Goal: Task Accomplishment & Management: Manage account settings

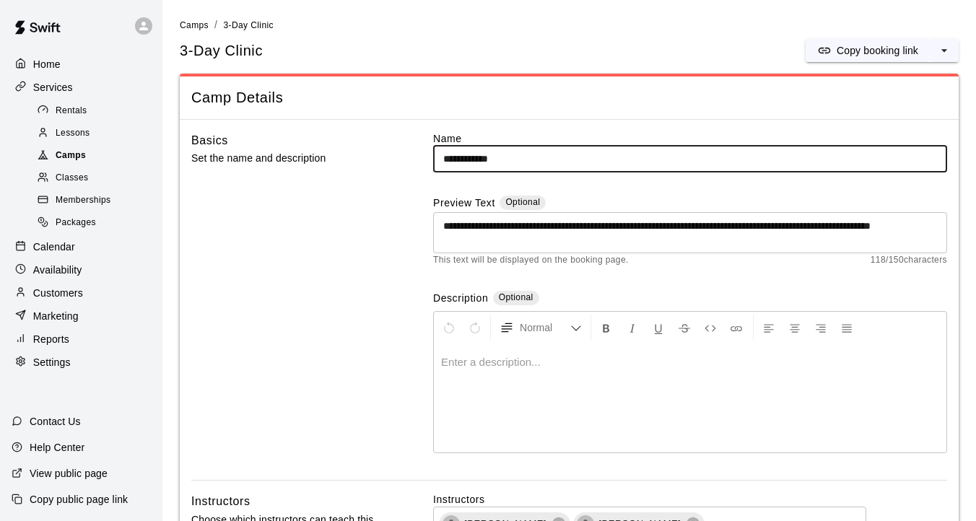
click at [65, 149] on span "Camps" at bounding box center [71, 156] width 30 height 14
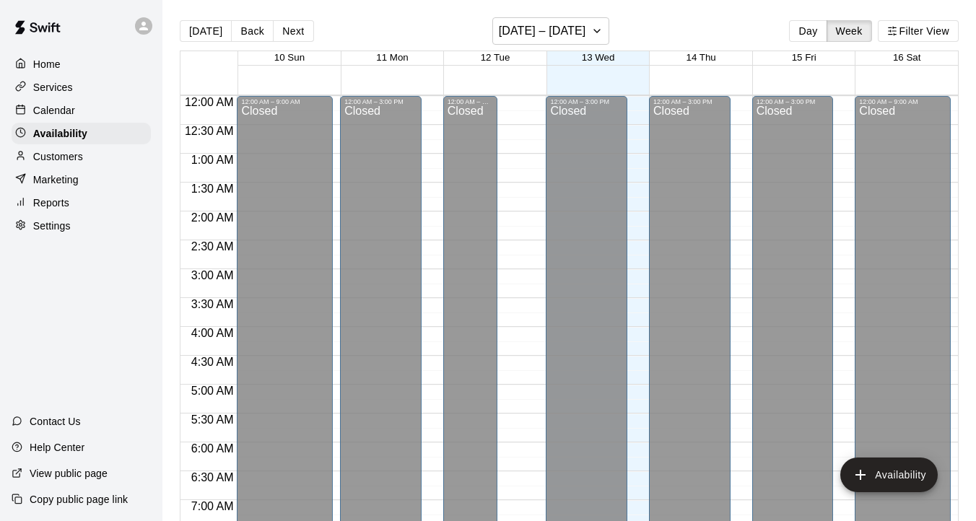
scroll to position [777, 0]
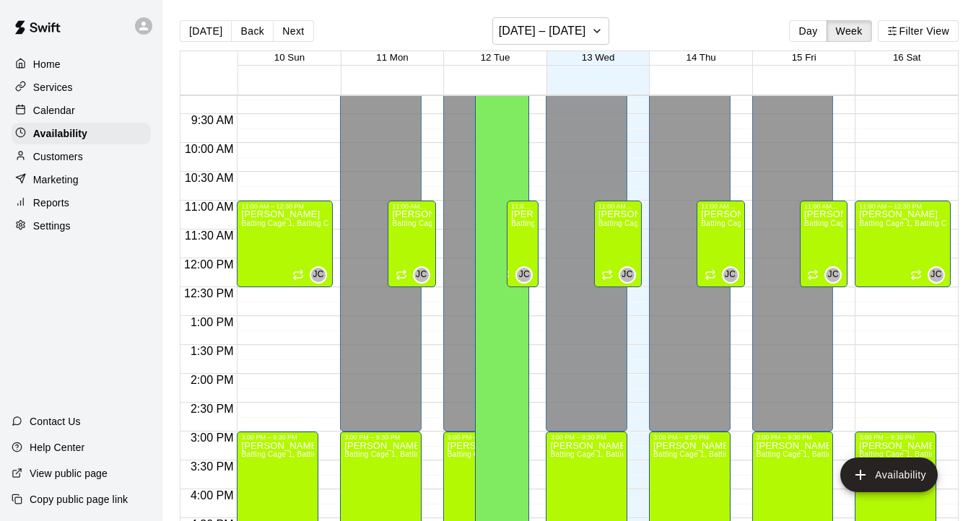
scroll to position [519, 0]
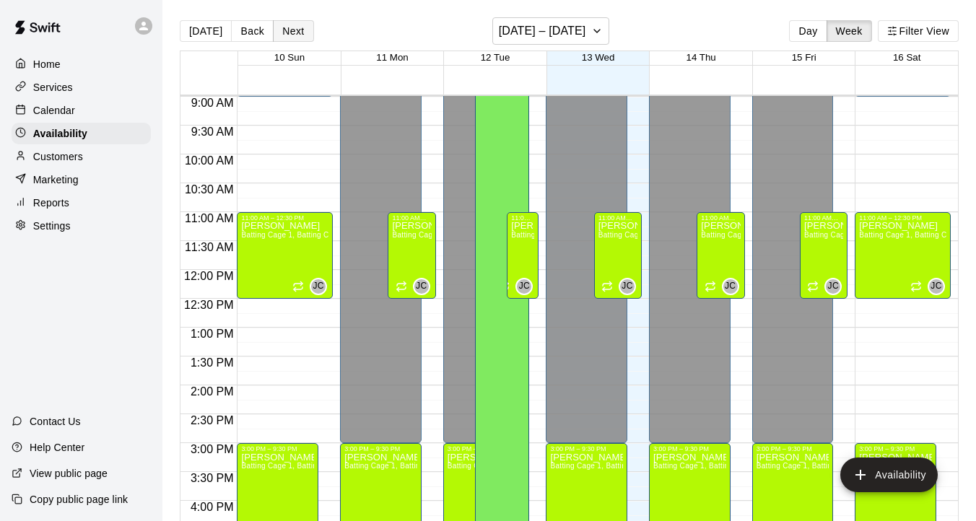
click at [289, 30] on button "Next" at bounding box center [293, 31] width 40 height 22
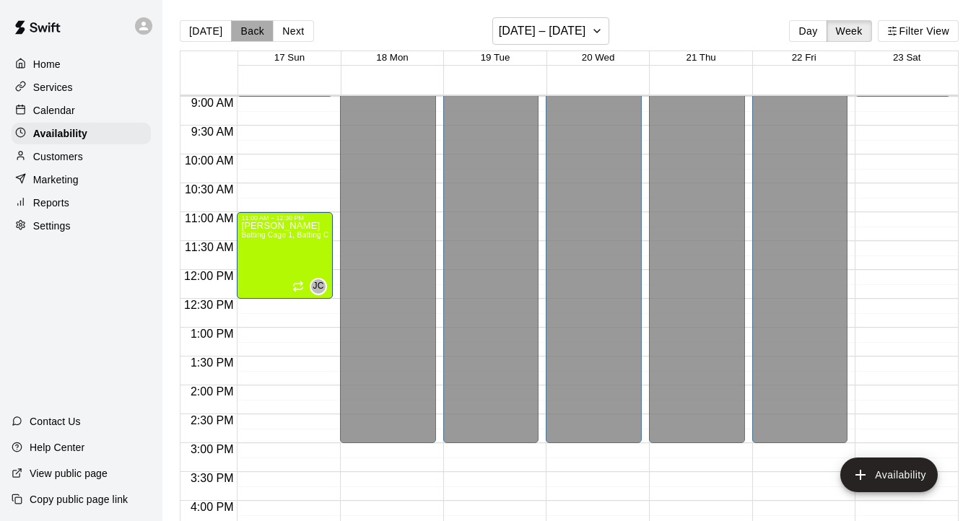
click at [249, 31] on button "Back" at bounding box center [252, 31] width 43 height 22
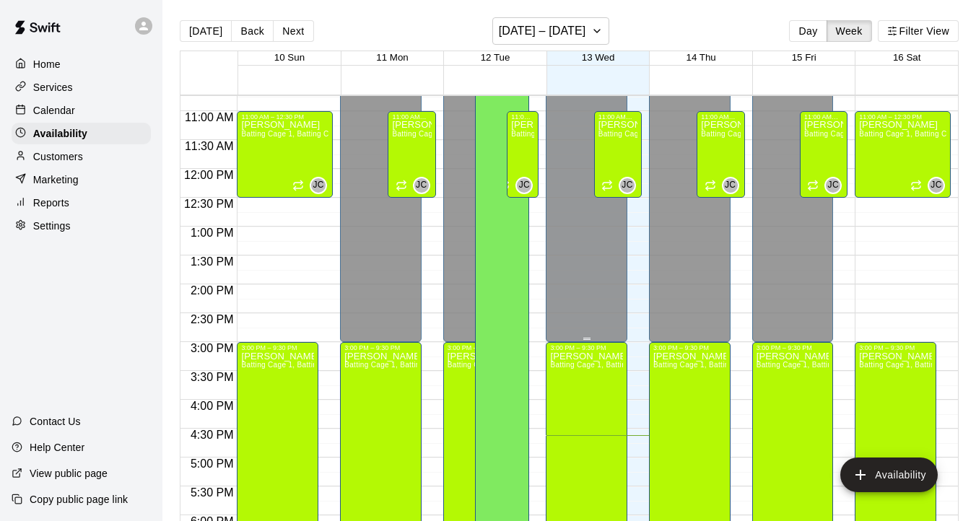
scroll to position [627, 0]
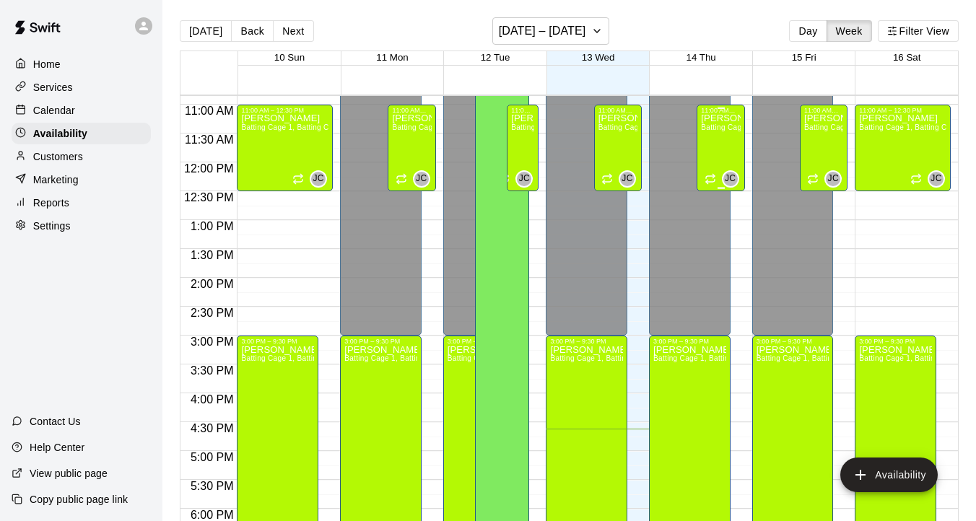
click at [733, 118] on p "[PERSON_NAME]" at bounding box center [720, 118] width 39 height 0
click at [714, 134] on icon "edit" at bounding box center [716, 134] width 13 height 13
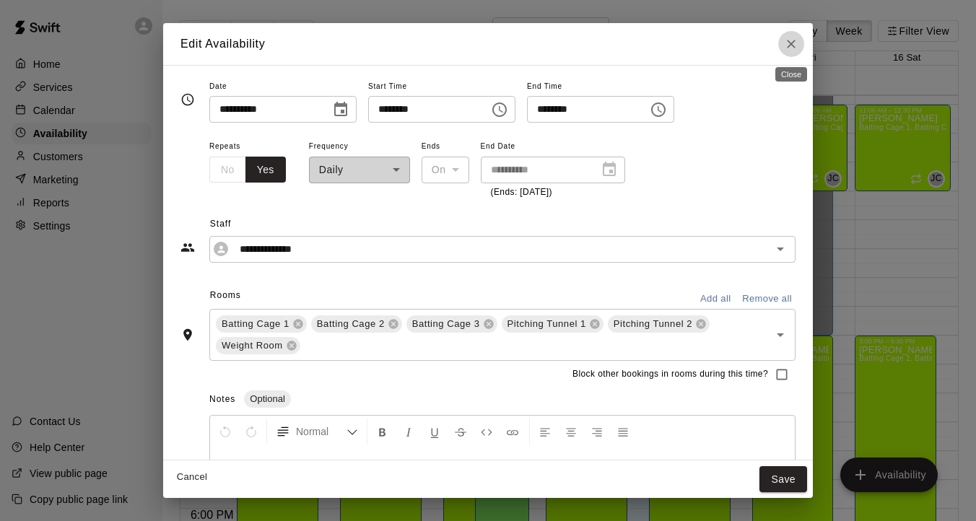
click at [798, 42] on button "Close" at bounding box center [791, 44] width 26 height 26
type input "**********"
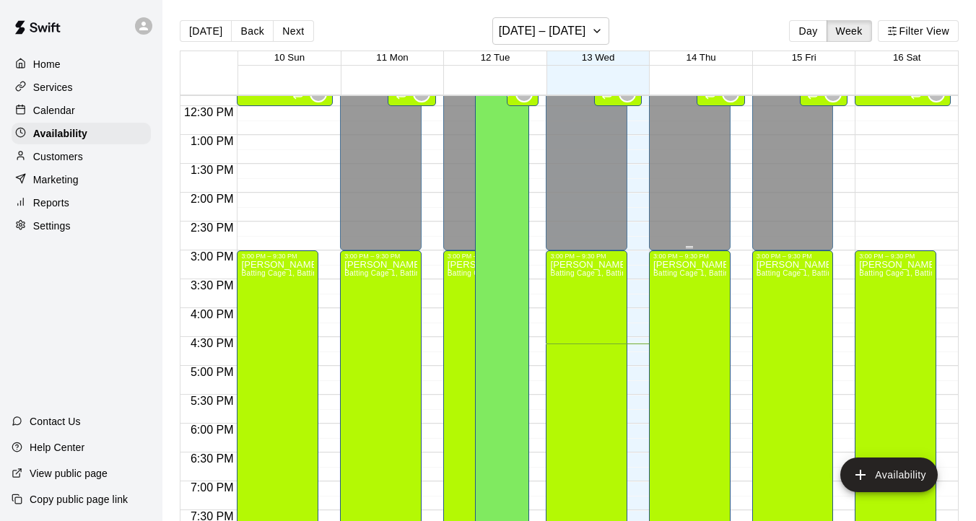
scroll to position [622, 0]
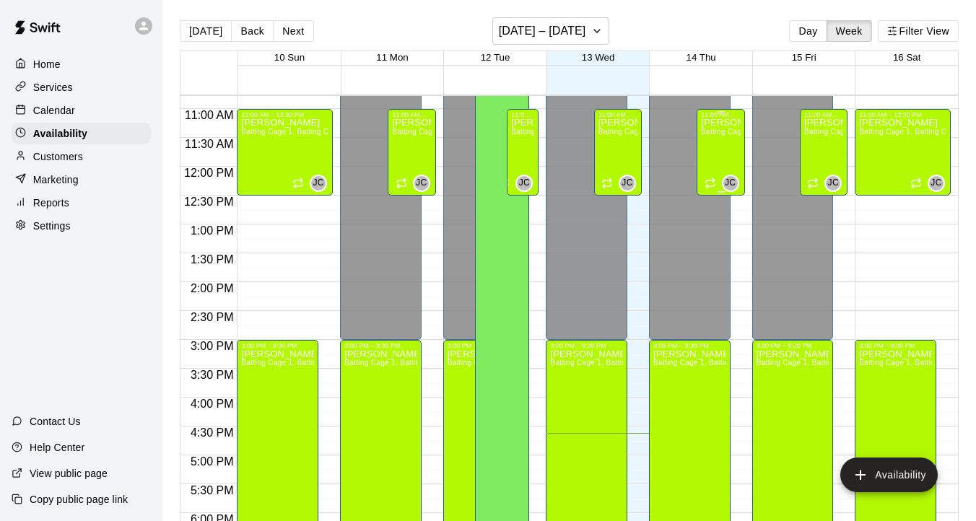
click at [723, 131] on span "Batting Cage 1, Batting Cage 2, Batting Cage 3, Pitching Tunnel 1, Pitching Tun…" at bounding box center [871, 132] width 341 height 8
click at [711, 143] on icon "edit" at bounding box center [715, 143] width 17 height 17
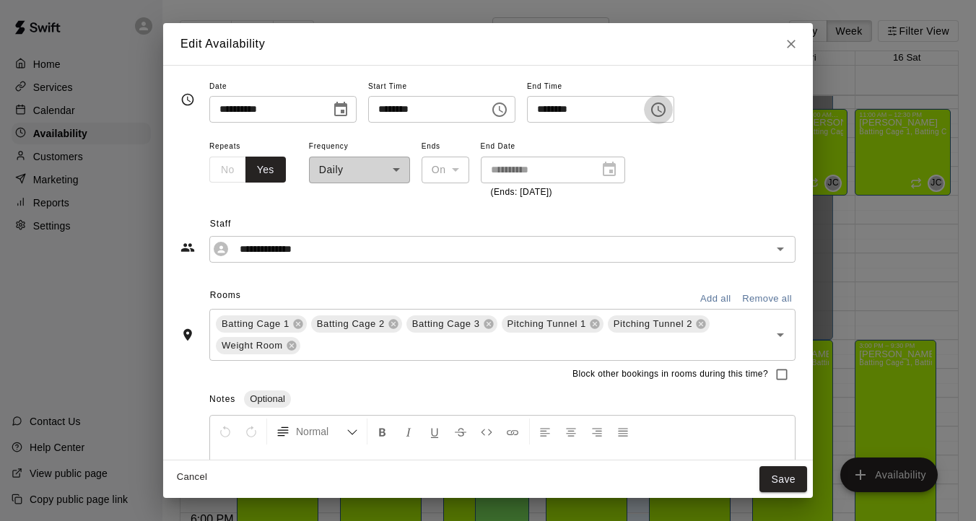
click at [665, 105] on icon "Choose time, selected time is 12:30 PM" at bounding box center [658, 109] width 14 height 14
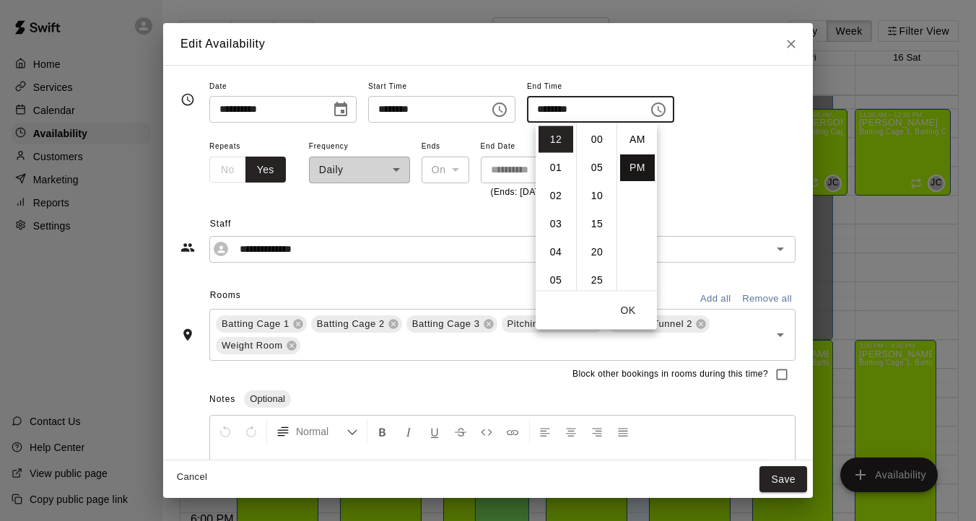
scroll to position [26, 0]
click at [549, 170] on li "01" at bounding box center [555, 167] width 35 height 27
click at [632, 304] on button "OK" at bounding box center [628, 310] width 46 height 27
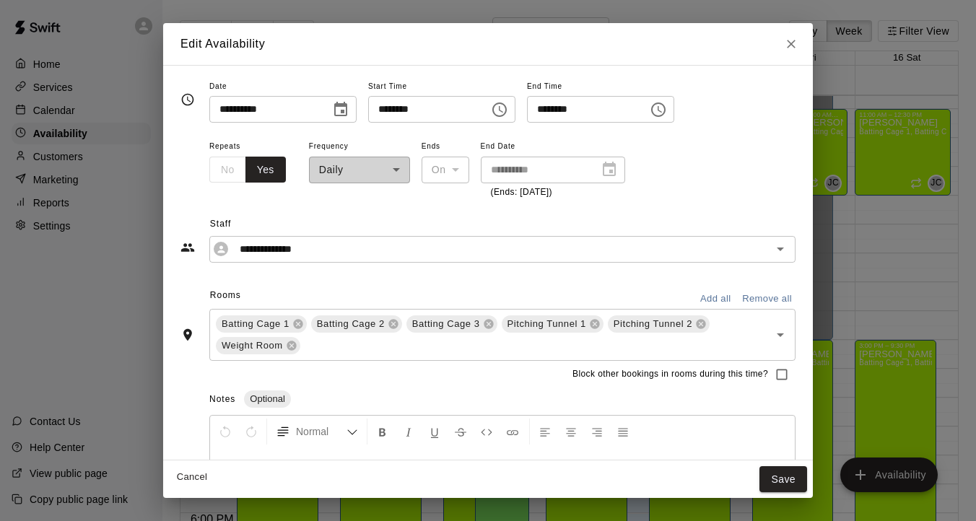
click at [665, 116] on icon "Choose time, selected time is 1:30 PM" at bounding box center [658, 109] width 14 height 14
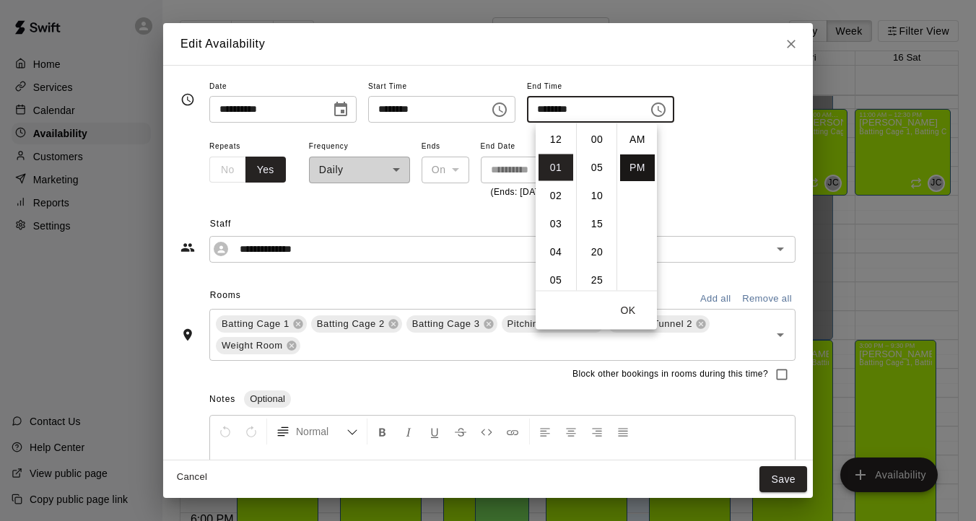
scroll to position [26, 0]
click at [557, 167] on li "02" at bounding box center [555, 167] width 35 height 27
type input "********"
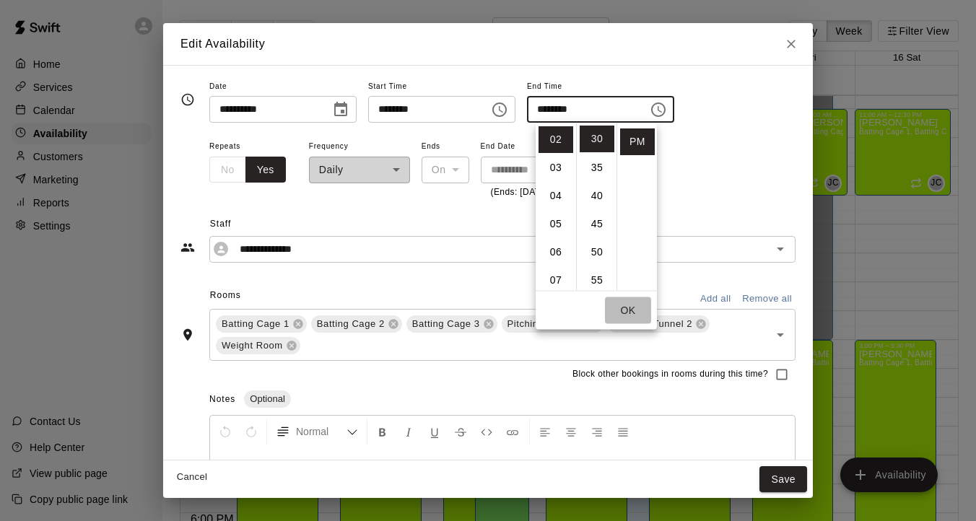
click at [627, 316] on button "OK" at bounding box center [628, 310] width 46 height 27
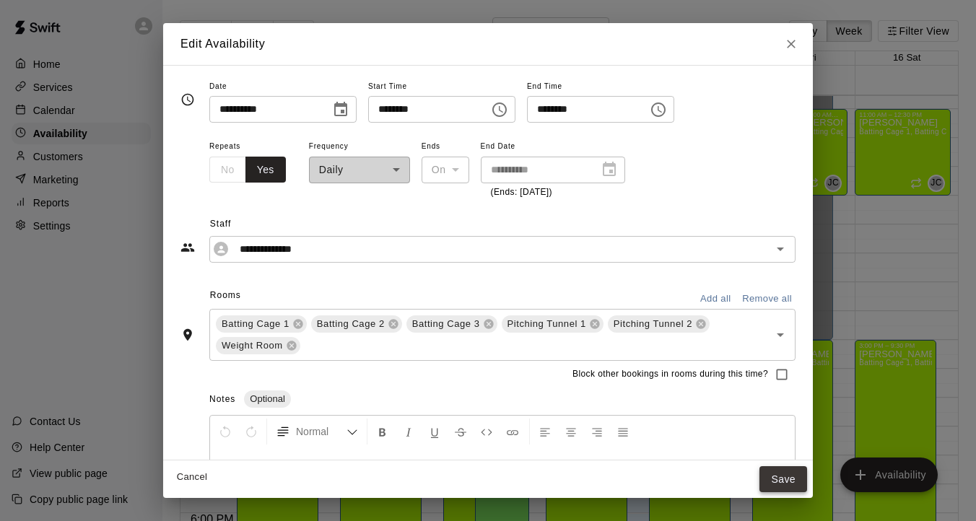
click at [769, 476] on button "Save" at bounding box center [783, 479] width 48 height 27
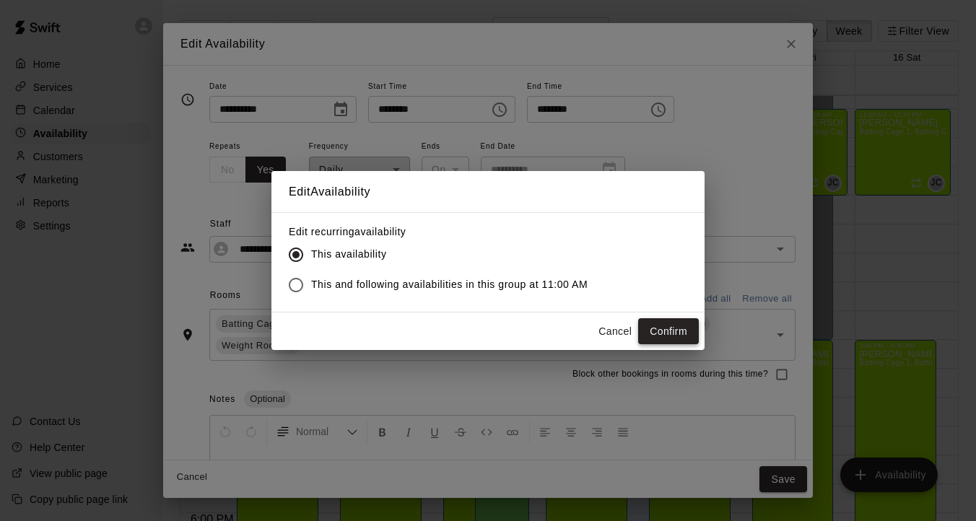
click at [652, 328] on button "Confirm" at bounding box center [668, 331] width 61 height 27
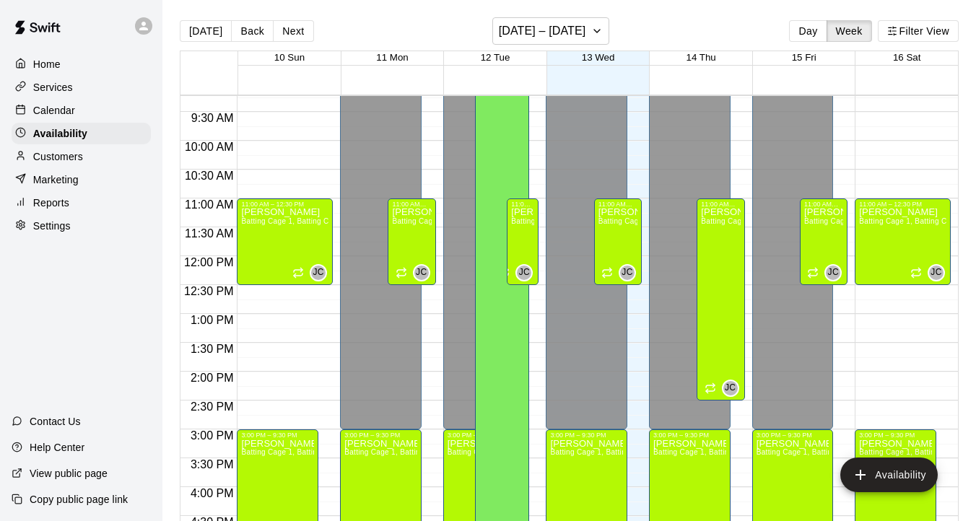
scroll to position [474, 0]
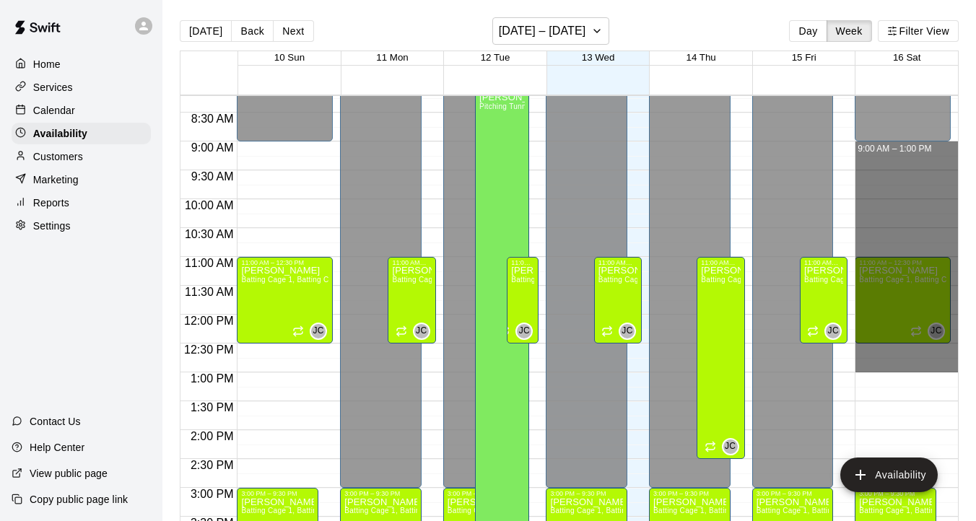
drag, startPoint x: 870, startPoint y: 148, endPoint x: 868, endPoint y: 354, distance: 206.4
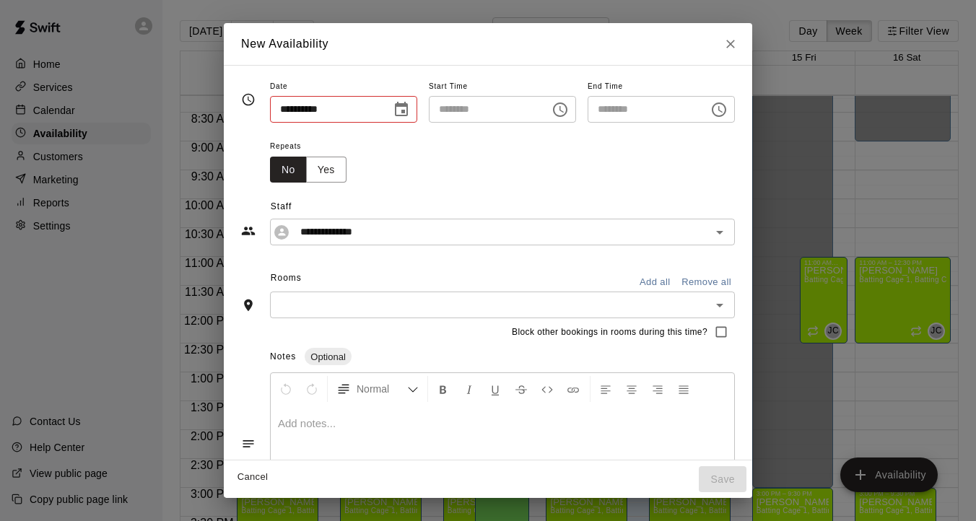
type input "**********"
type input "********"
click at [728, 235] on icon "Open" at bounding box center [719, 232] width 17 height 17
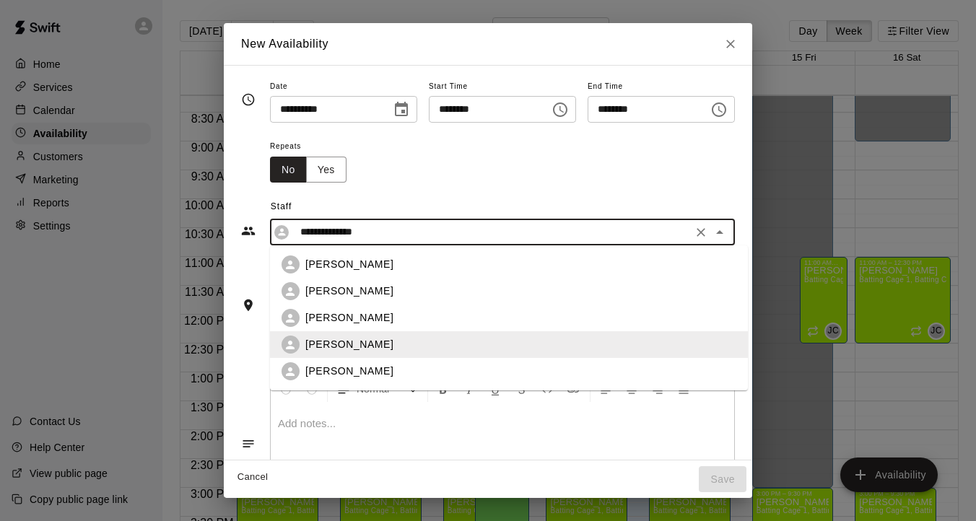
click at [356, 365] on p "[PERSON_NAME]" at bounding box center [349, 371] width 88 height 15
type input "**********"
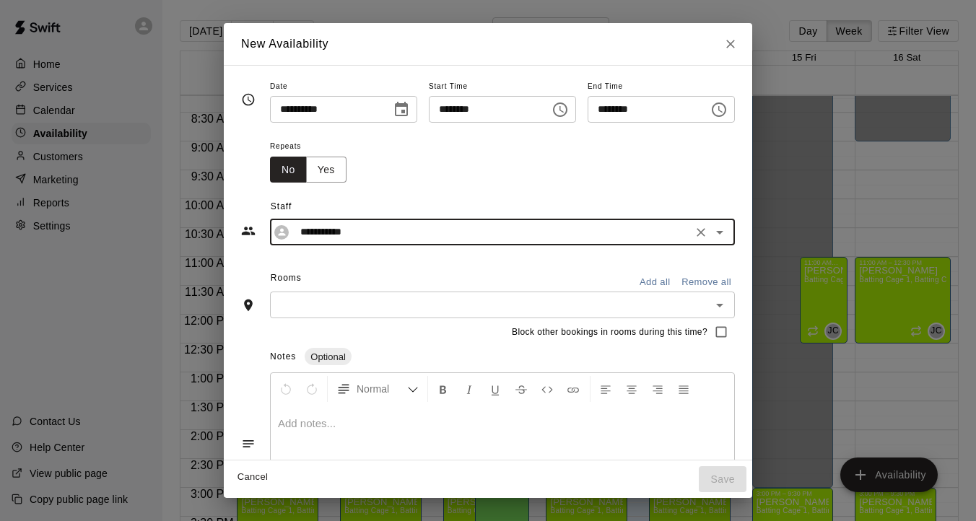
click at [339, 308] on input "text" at bounding box center [490, 305] width 432 height 18
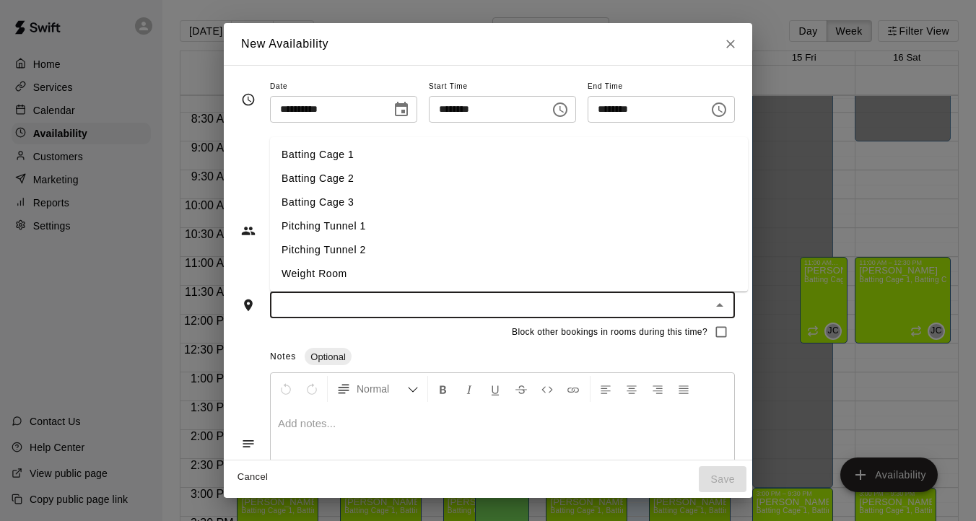
click at [343, 152] on li "Batting Cage 1" at bounding box center [509, 155] width 478 height 24
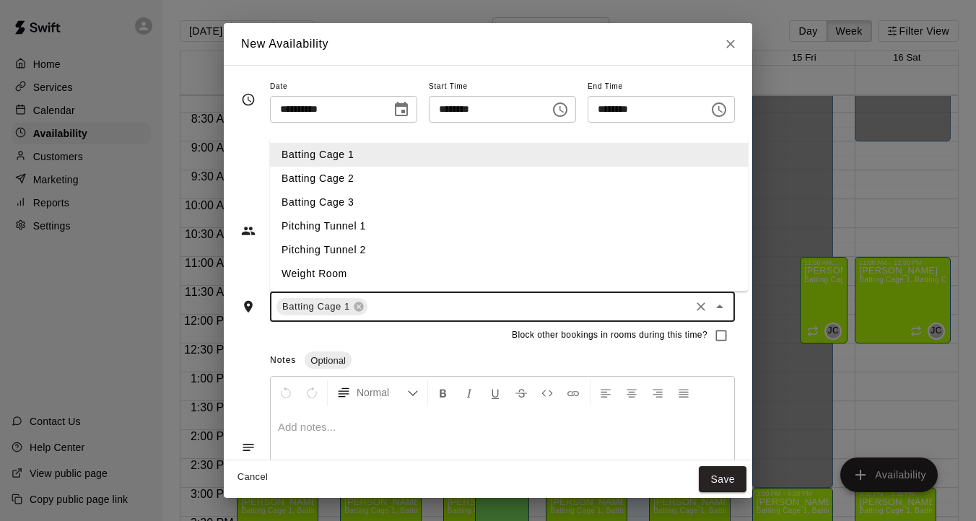
click at [501, 310] on input "text" at bounding box center [529, 307] width 318 height 18
click at [375, 178] on li "Batting Cage 2" at bounding box center [509, 179] width 478 height 24
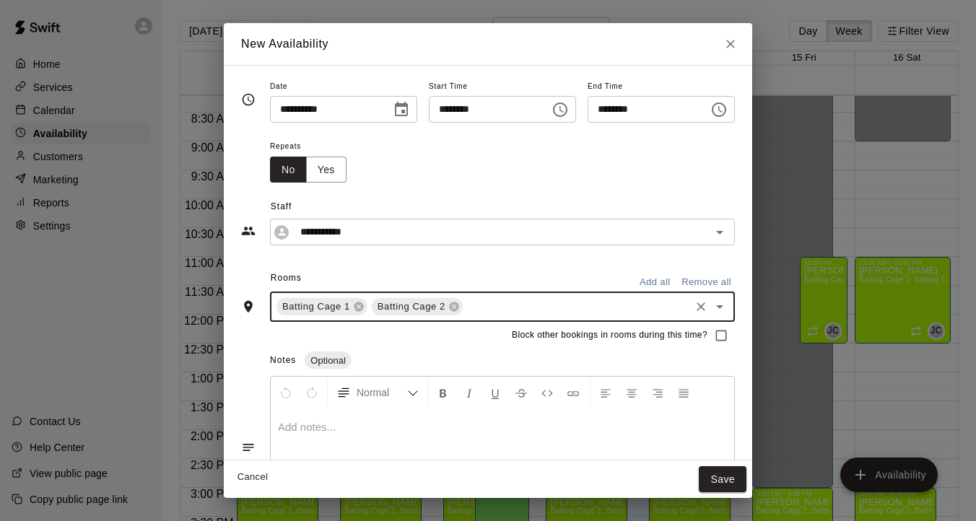
click at [530, 296] on div "Batting Cage 1 Batting Cage 2 ​" at bounding box center [502, 307] width 465 height 30
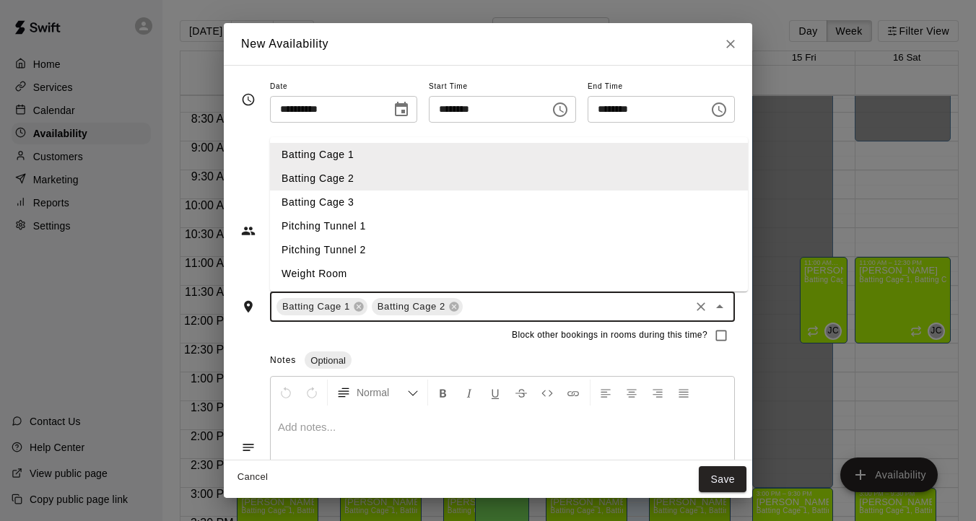
click at [521, 311] on input "text" at bounding box center [576, 307] width 223 height 18
click at [422, 197] on li "Batting Cage 3" at bounding box center [509, 203] width 478 height 24
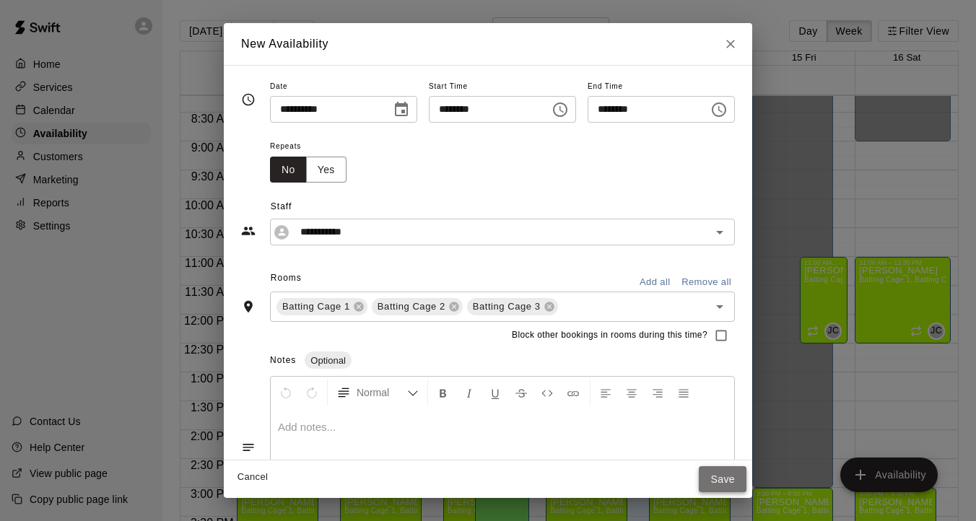
click at [723, 474] on button "Save" at bounding box center [723, 479] width 48 height 27
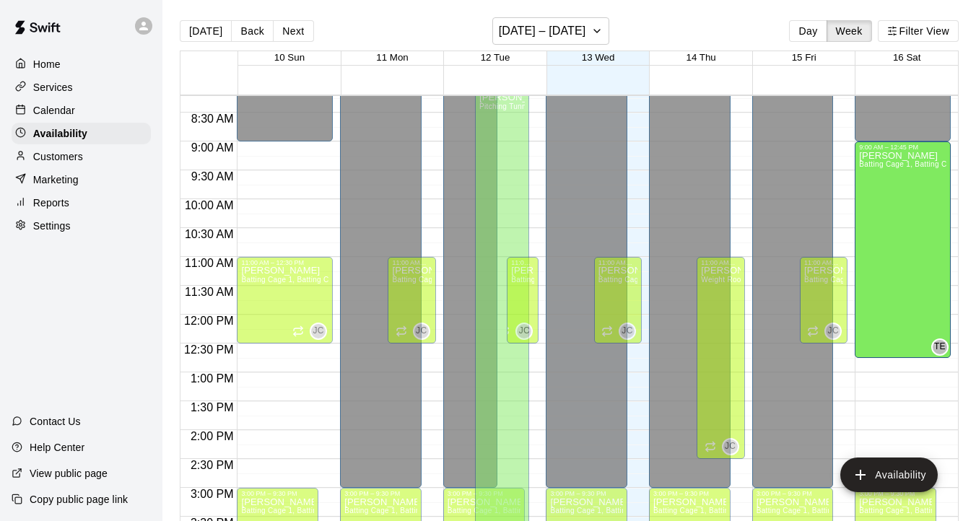
drag, startPoint x: 894, startPoint y: 358, endPoint x: 895, endPoint y: 366, distance: 8.0
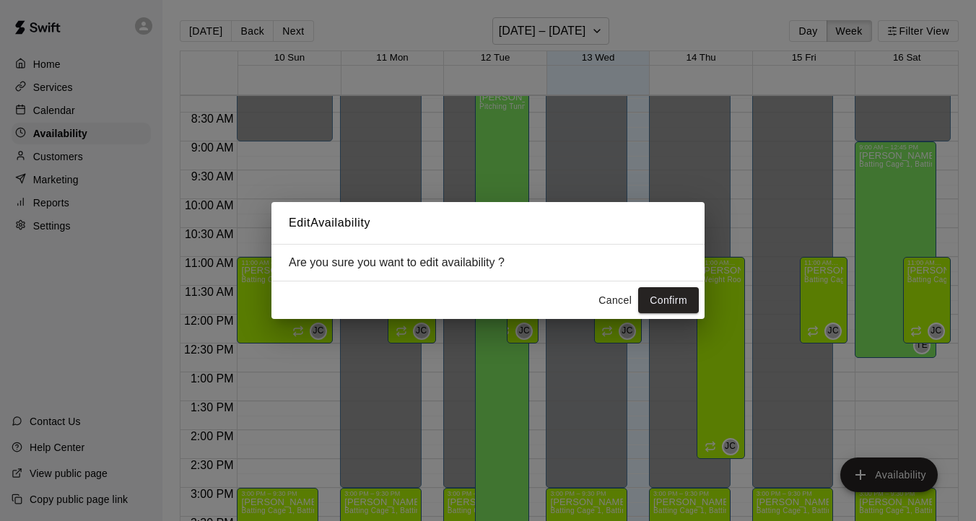
click at [625, 300] on button "Cancel" at bounding box center [615, 300] width 46 height 27
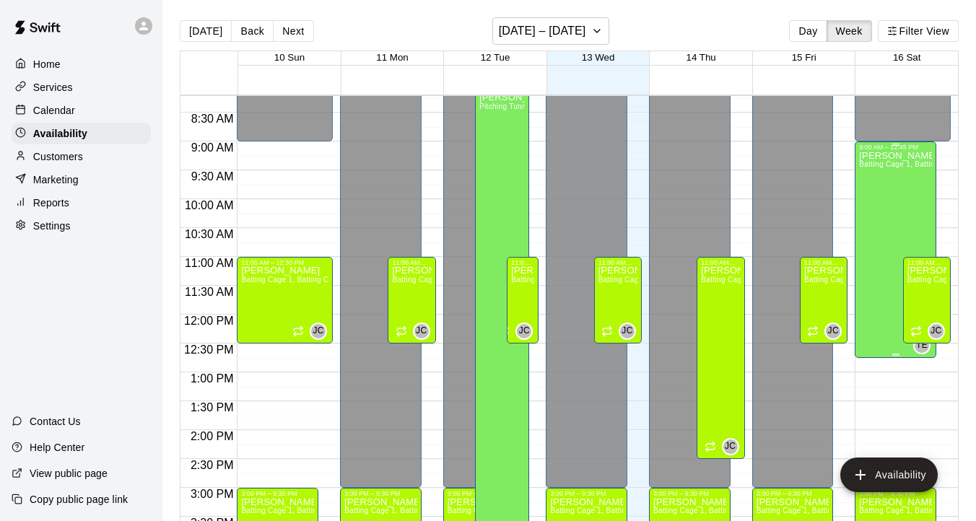
click at [907, 203] on div "Teo Estevez Batting Cage 1, Batting Cage 2, Batting Cage 3" at bounding box center [895, 411] width 73 height 521
click at [877, 165] on icon "edit" at bounding box center [873, 166] width 17 height 17
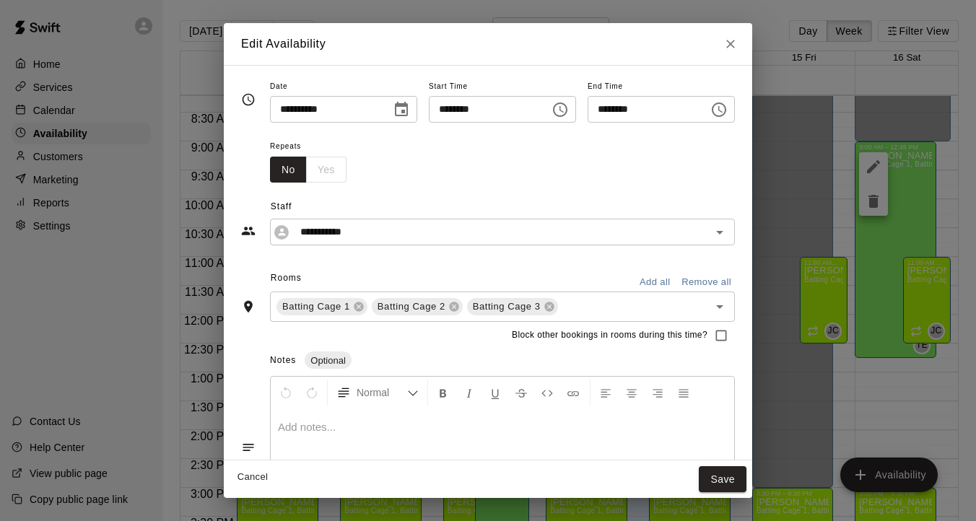
click at [722, 110] on icon "Choose time, selected time is 12:45 PM" at bounding box center [718, 109] width 17 height 17
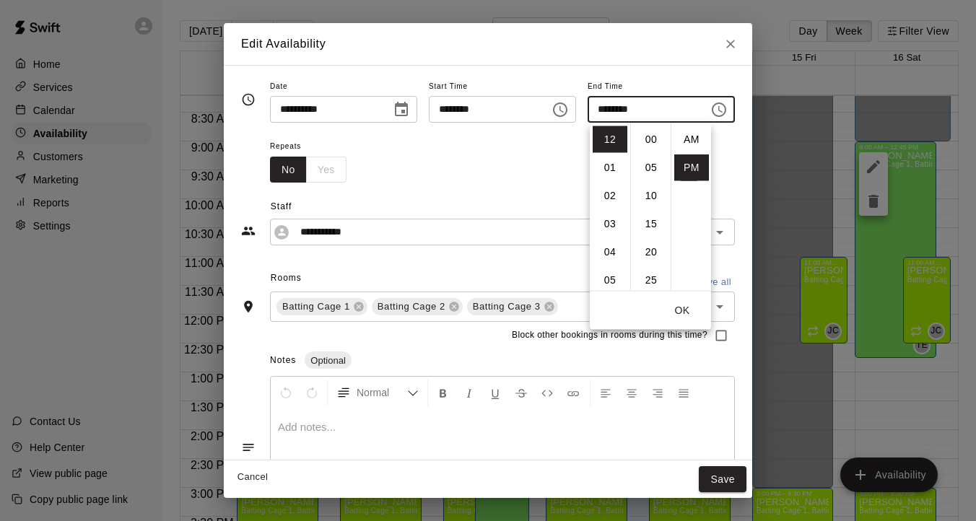
scroll to position [26, 0]
click at [606, 178] on li "01" at bounding box center [610, 167] width 35 height 27
click at [647, 147] on li "00" at bounding box center [651, 139] width 35 height 27
type input "********"
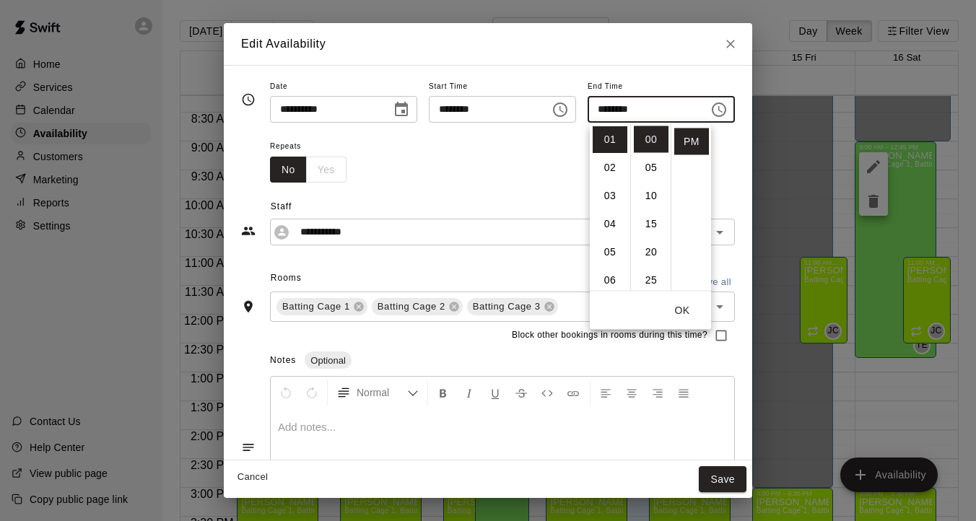
click at [684, 309] on button "OK" at bounding box center [682, 310] width 46 height 27
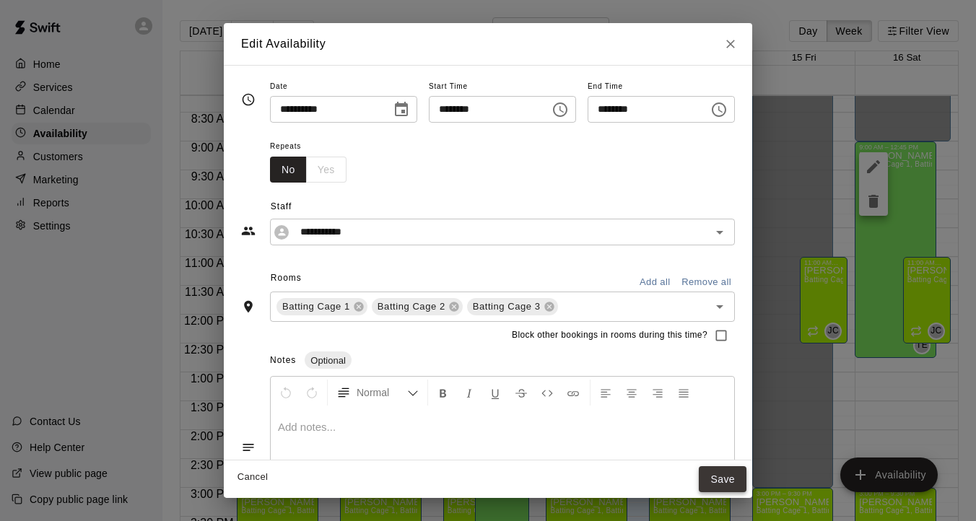
click at [718, 490] on button "Save" at bounding box center [723, 479] width 48 height 27
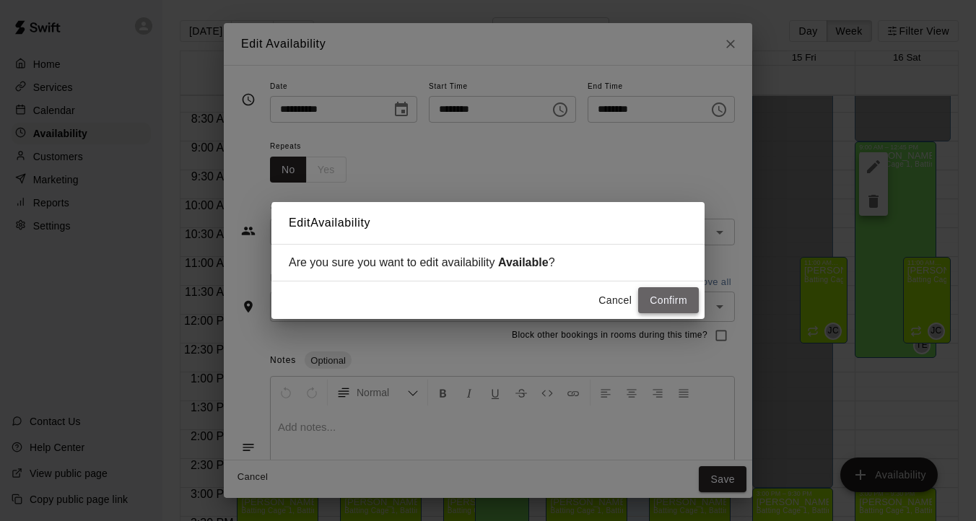
click at [656, 309] on button "Confirm" at bounding box center [668, 300] width 61 height 27
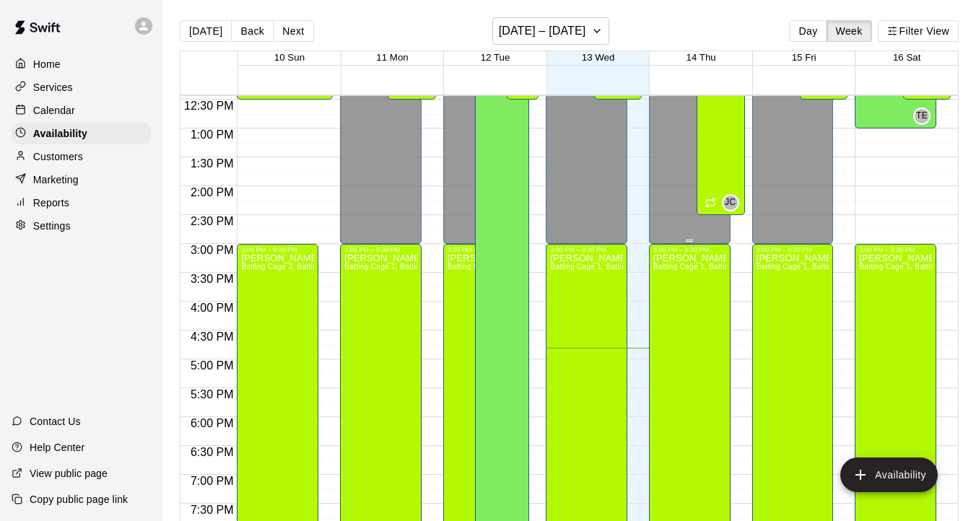
scroll to position [681, 0]
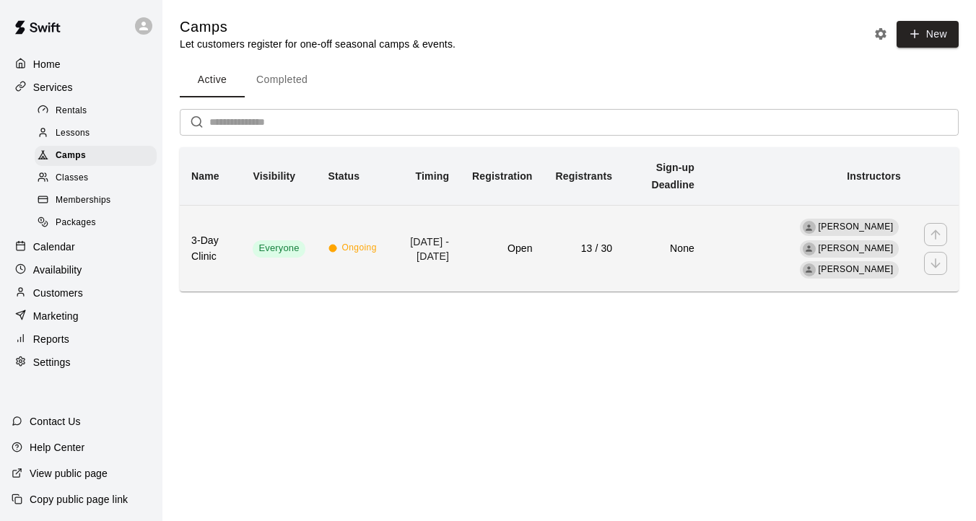
click at [346, 249] on span "Ongoing" at bounding box center [359, 248] width 35 height 14
